Goal: Task Accomplishment & Management: Complete application form

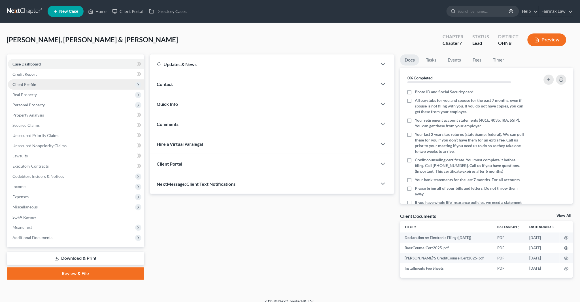
click at [21, 80] on span "Client Profile" at bounding box center [76, 84] width 136 height 10
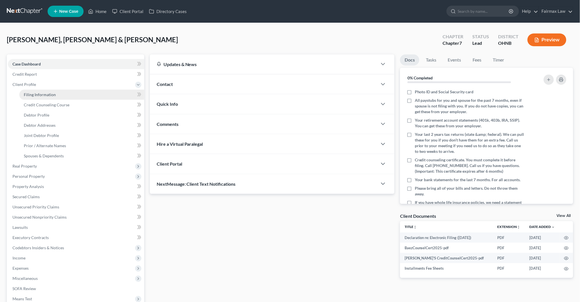
click at [39, 93] on span "Filing Information" at bounding box center [40, 94] width 32 height 5
select select "1"
select select "0"
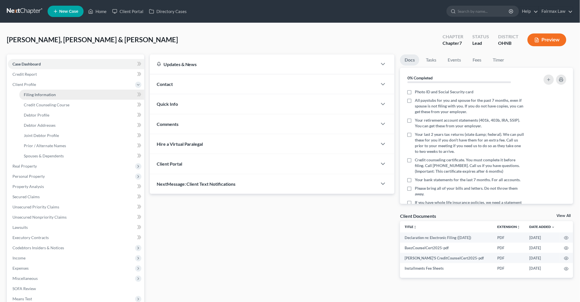
select select "36"
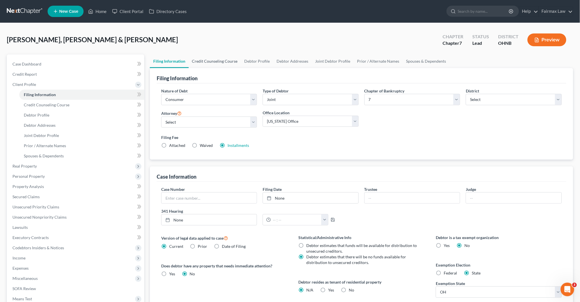
click at [208, 61] on link "Credit Counseling Course" at bounding box center [215, 61] width 52 height 14
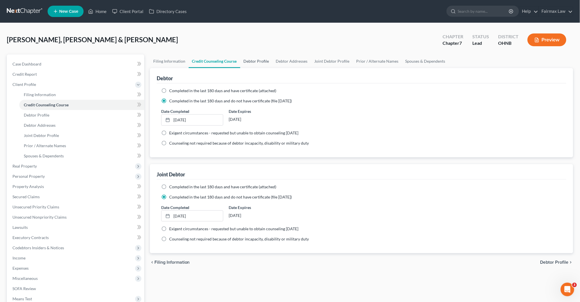
click at [258, 63] on link "Debtor Profile" at bounding box center [256, 61] width 32 height 14
select select "1"
select select "4"
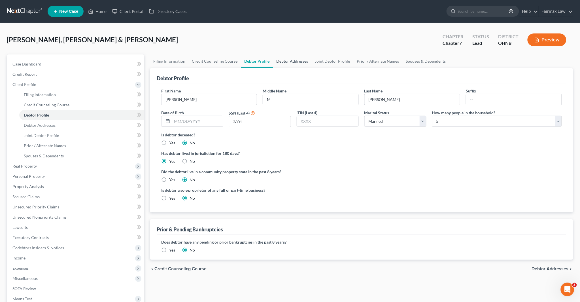
click at [281, 60] on link "Debtor Addresses" at bounding box center [292, 61] width 39 height 14
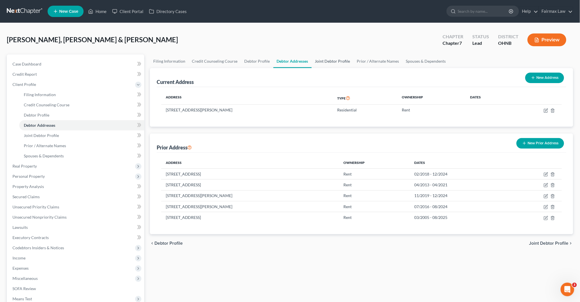
click at [326, 61] on link "Joint Debtor Profile" at bounding box center [332, 61] width 42 height 14
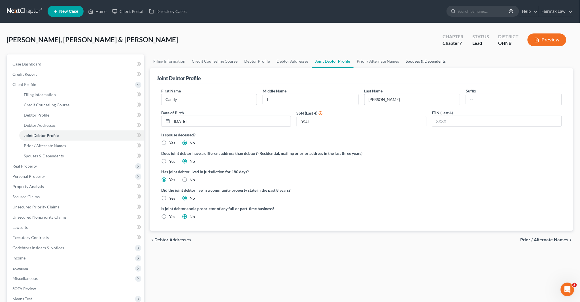
click at [415, 61] on link "Spouses & Dependents" at bounding box center [425, 61] width 47 height 14
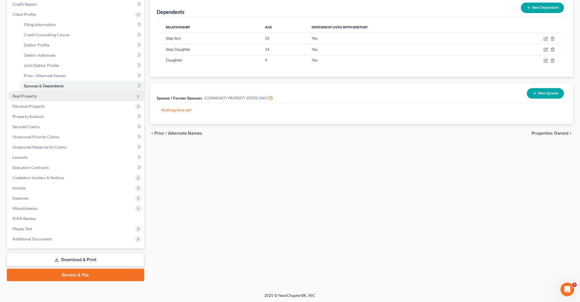
click at [29, 97] on span "Real Property" at bounding box center [24, 95] width 24 height 5
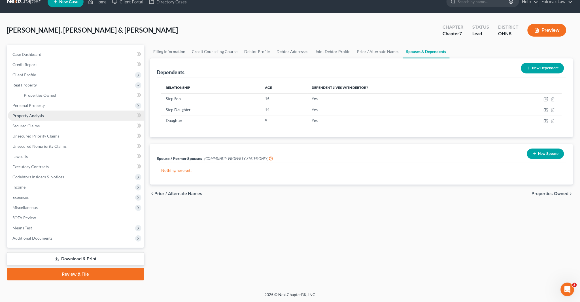
scroll to position [9, 0]
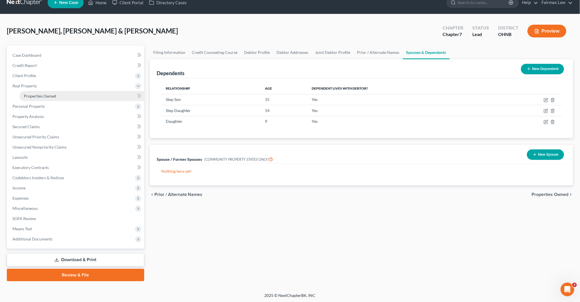
click at [44, 91] on link "Properties Owned" at bounding box center [81, 96] width 125 height 10
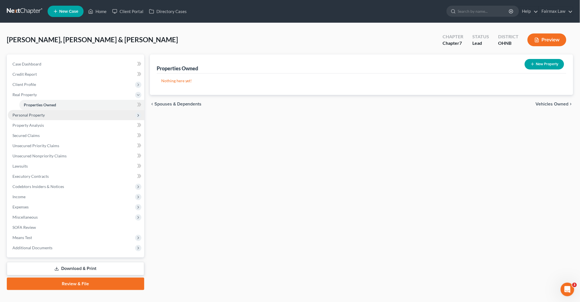
click at [28, 114] on span "Personal Property" at bounding box center [28, 114] width 32 height 5
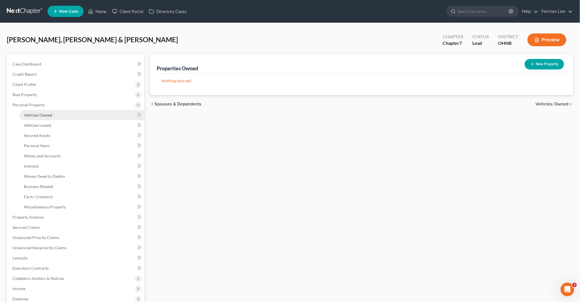
click at [47, 116] on span "Vehicles Owned" at bounding box center [38, 114] width 28 height 5
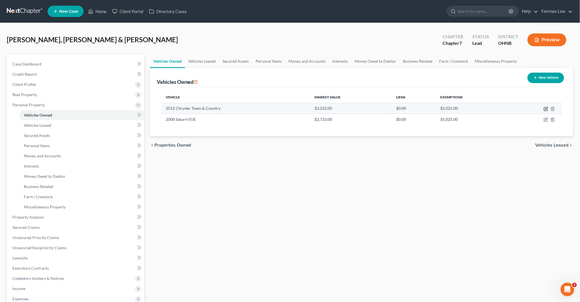
click at [545, 108] on icon "button" at bounding box center [545, 108] width 5 height 5
select select "0"
select select "14"
select select "3"
select select "2"
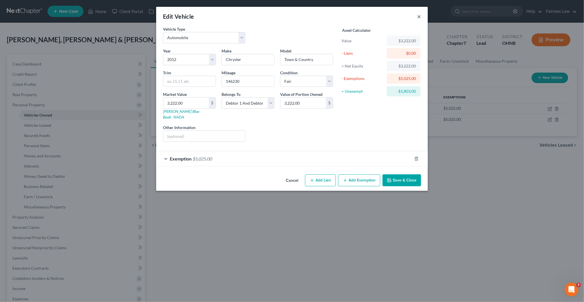
click at [420, 16] on button "×" at bounding box center [419, 16] width 4 height 7
